Goal: Information Seeking & Learning: Understand process/instructions

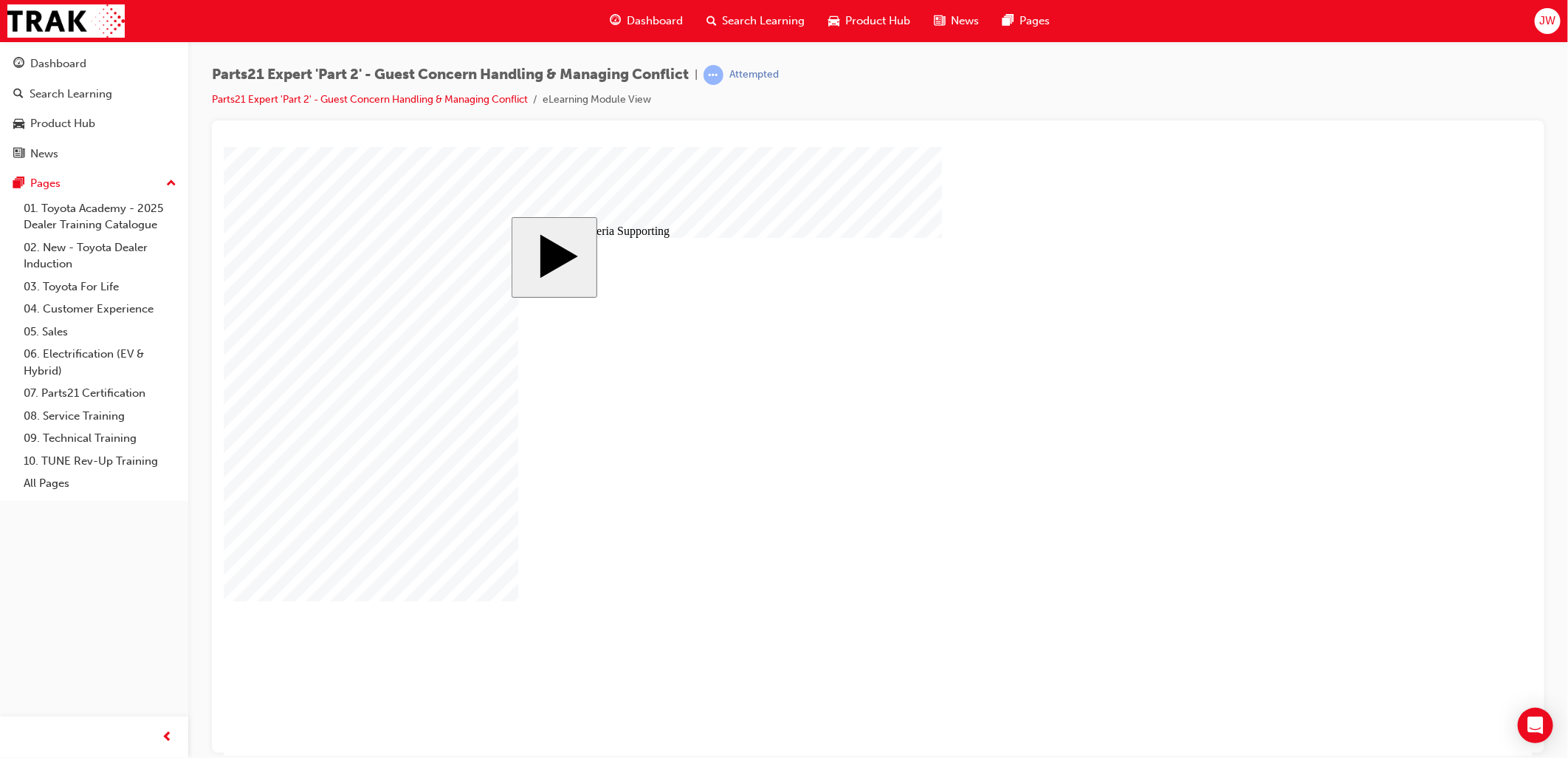
drag, startPoint x: 1482, startPoint y: 334, endPoint x: 1464, endPoint y: 336, distance: 18.1
click at [1482, 334] on body "slide: 9 Key Criteria Supporting Rectangle 1 Rectangle 2 That was incorrect, pl…" at bounding box center [877, 450] width 1309 height 609
drag, startPoint x: 647, startPoint y: 385, endPoint x: 482, endPoint y: 381, distance: 165.0
click at [482, 381] on body "slide: 9 Key Criteria Supporting Rectangle 1 Rectangle 2 That was incorrect, pl…" at bounding box center [877, 450] width 1309 height 609
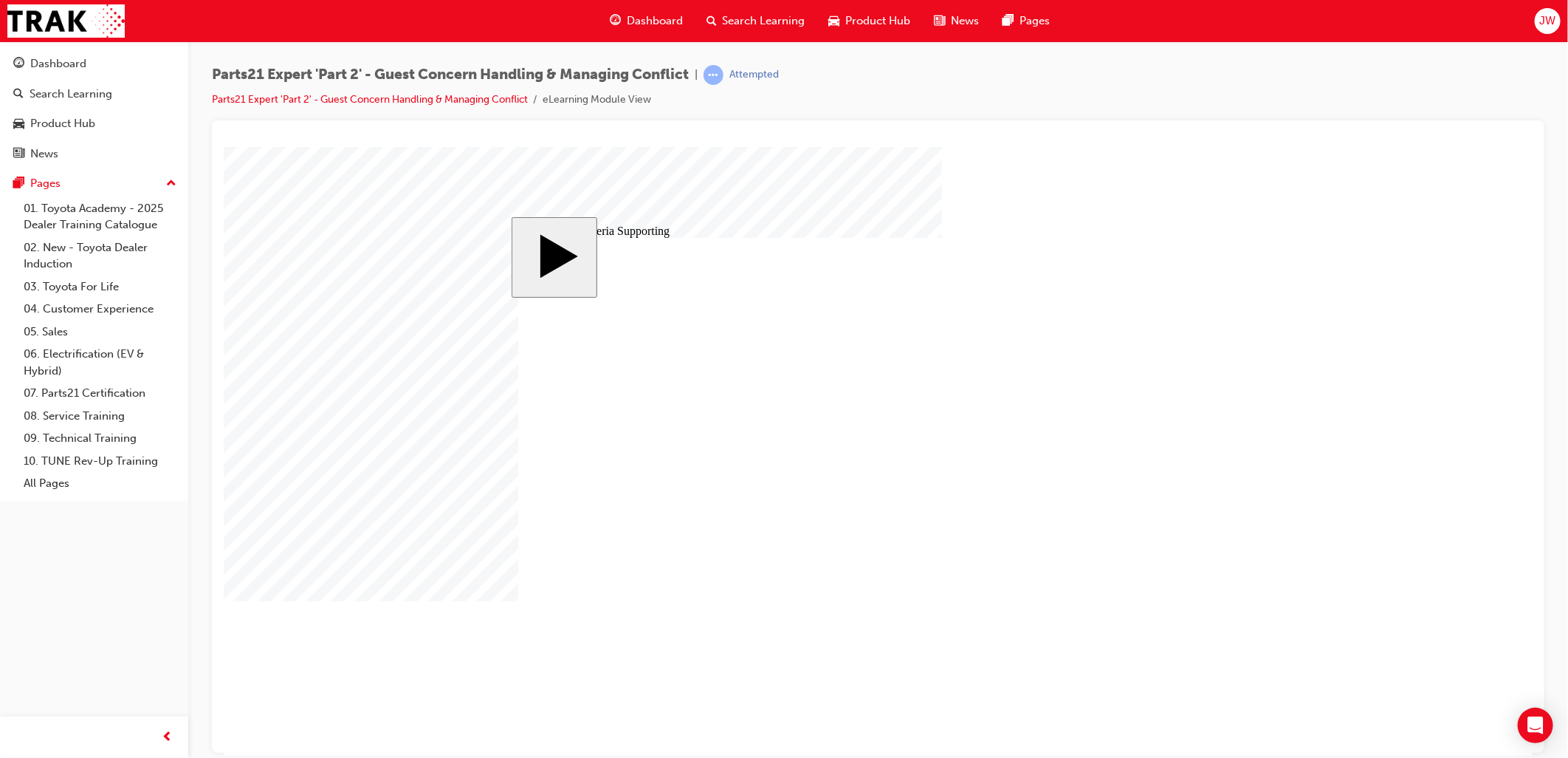
drag, startPoint x: 658, startPoint y: 393, endPoint x: 569, endPoint y: 398, distance: 89.1
type input "2"
type input "20"
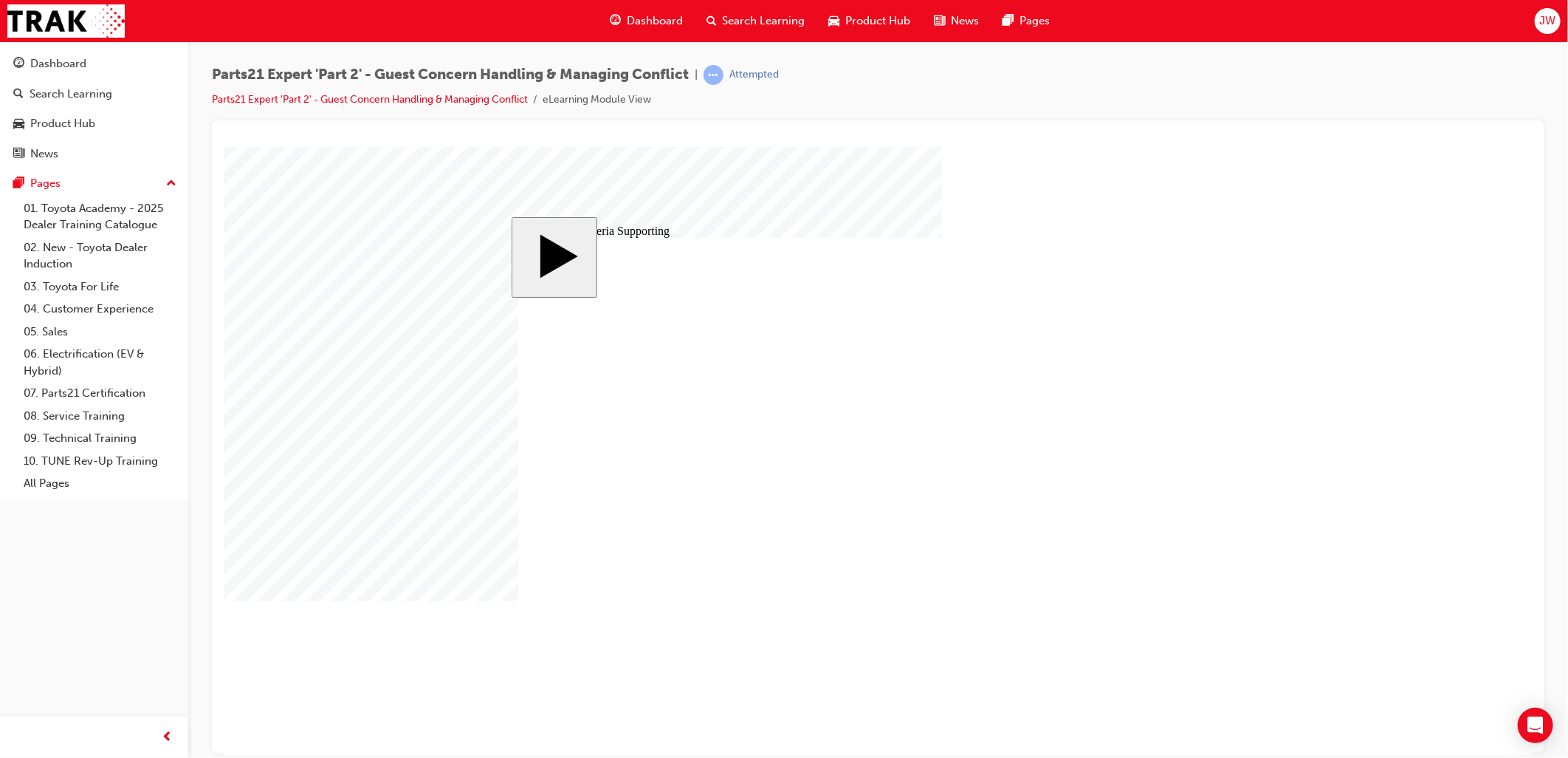
type input "20"
type input "1"
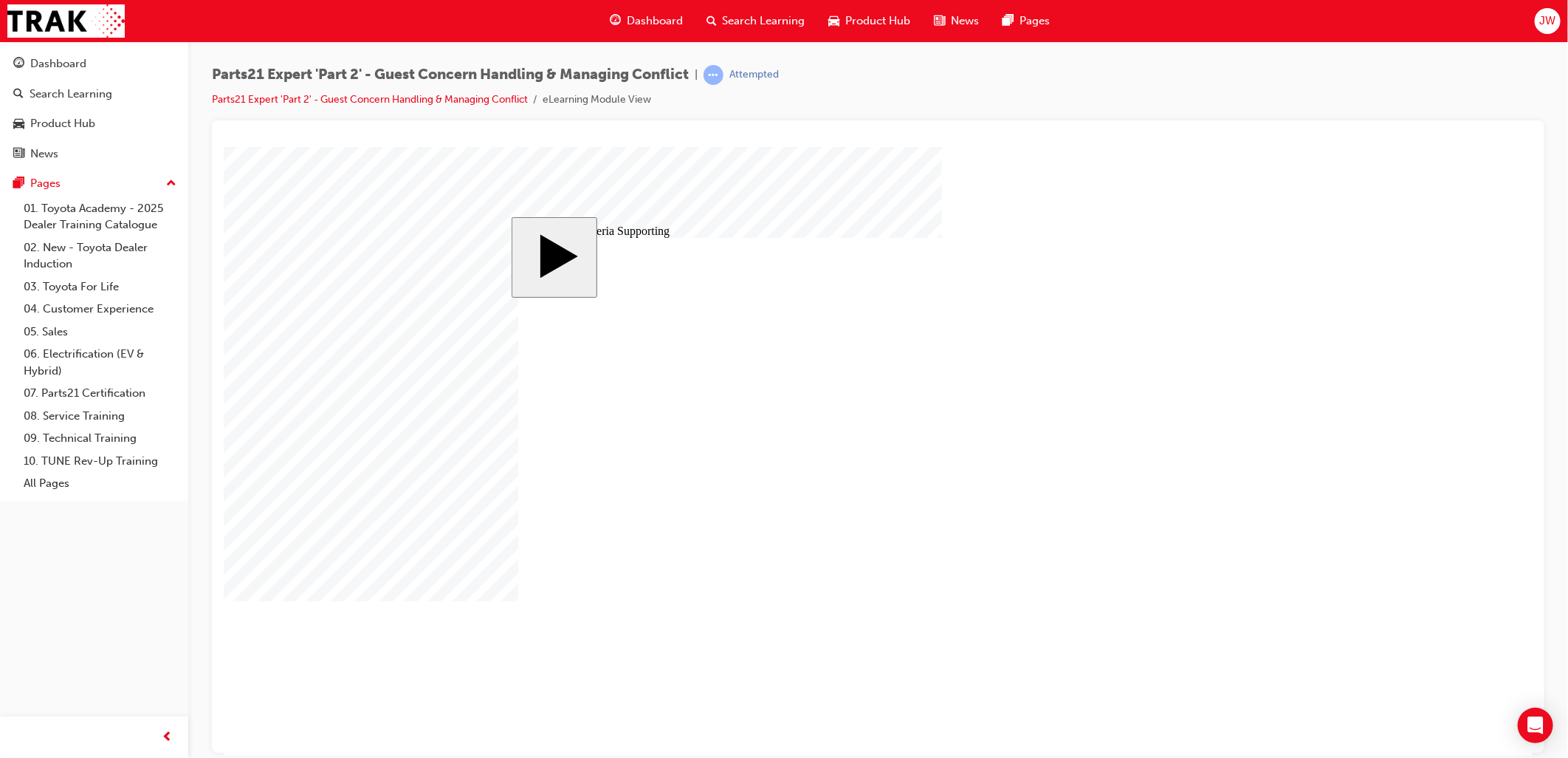
type input "18"
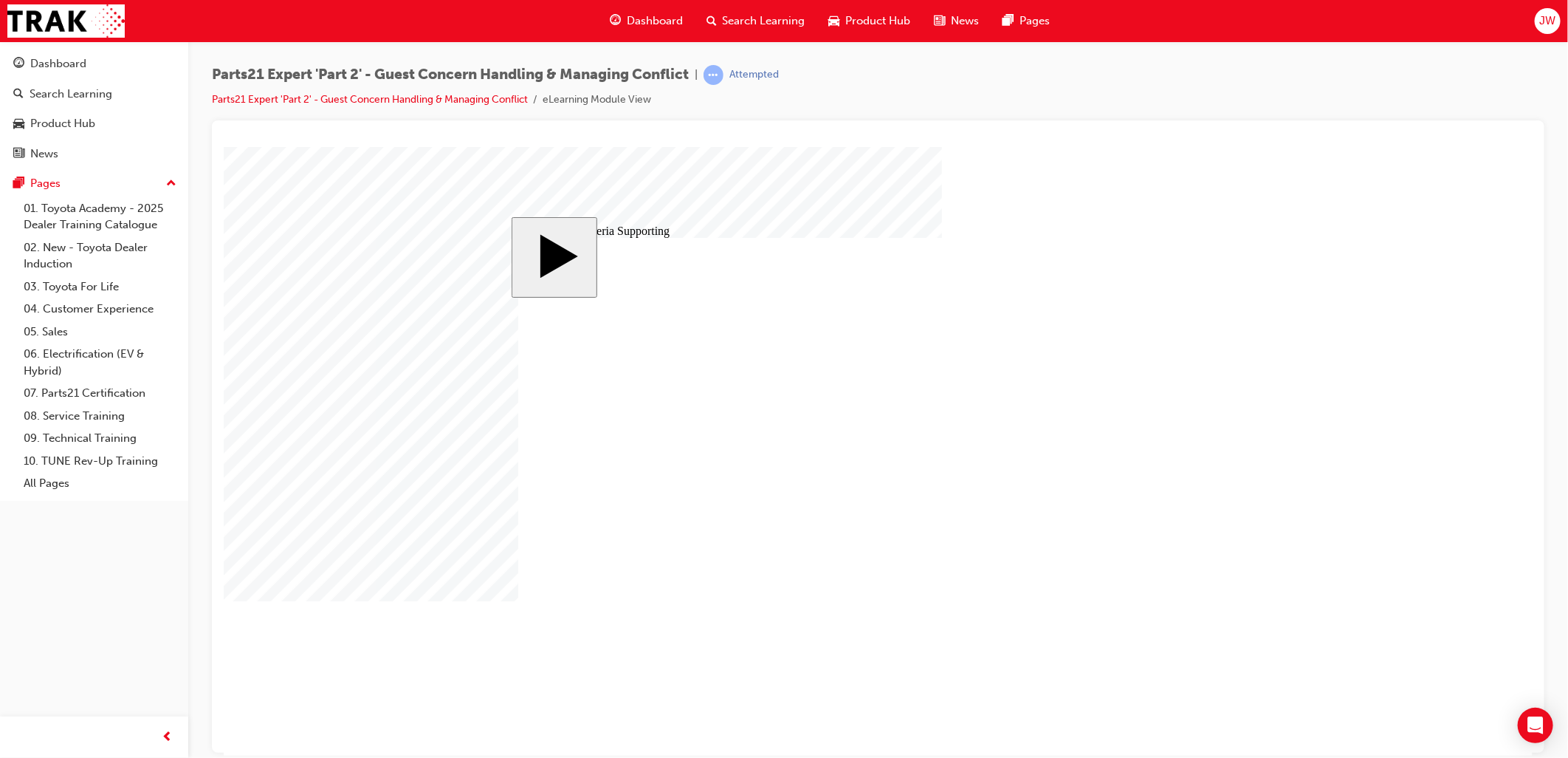
type input "20"
type input "18"
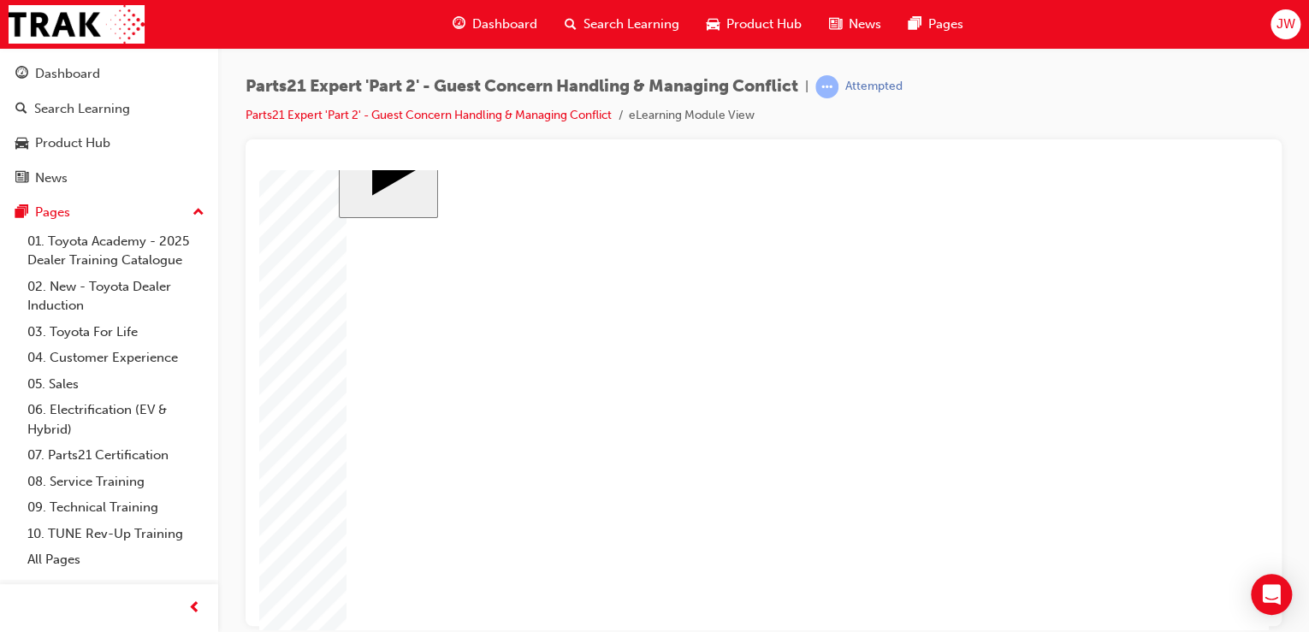
scroll to position [93, 0]
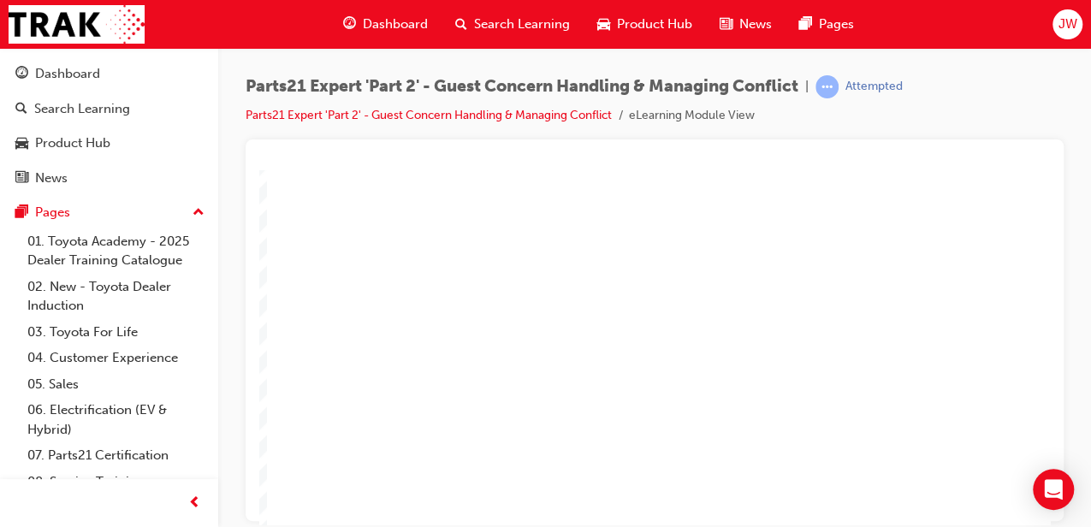
scroll to position [140, 0]
